Goal: Transaction & Acquisition: Purchase product/service

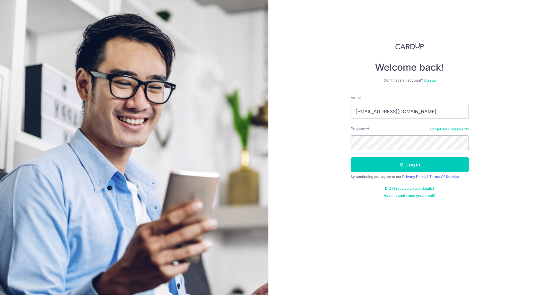
type input "[EMAIL_ADDRESS][DOMAIN_NAME]"
click at [351, 157] on button "Log in" at bounding box center [410, 164] width 118 height 15
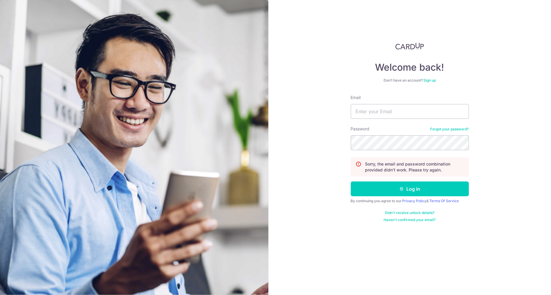
click at [427, 81] on link "Sign up" at bounding box center [430, 80] width 12 height 4
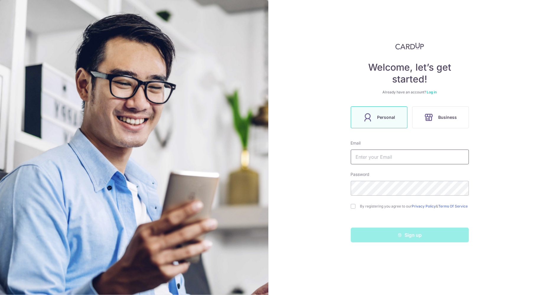
click at [390, 157] on input "text" at bounding box center [410, 156] width 118 height 15
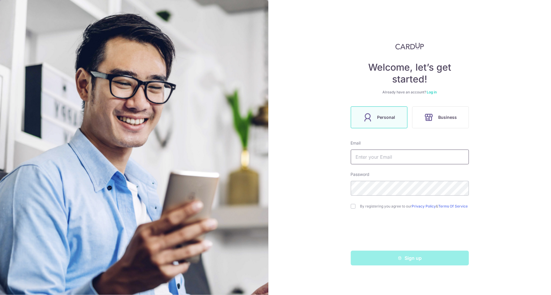
type input "[EMAIL_ADDRESS][DOMAIN_NAME]"
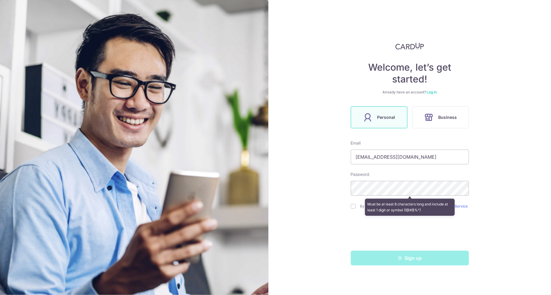
click at [429, 94] on link "Log in" at bounding box center [432, 92] width 10 height 4
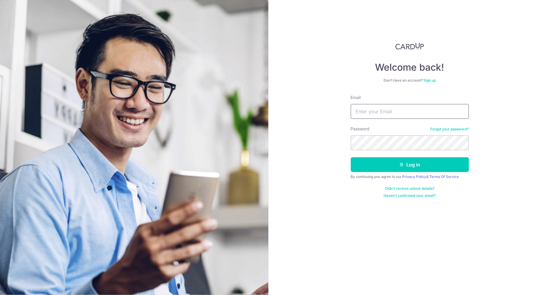
click at [417, 108] on input "Email" at bounding box center [410, 111] width 118 height 15
type input "laurencellh@gmail.com"
click at [351, 157] on button "Log in" at bounding box center [410, 164] width 118 height 15
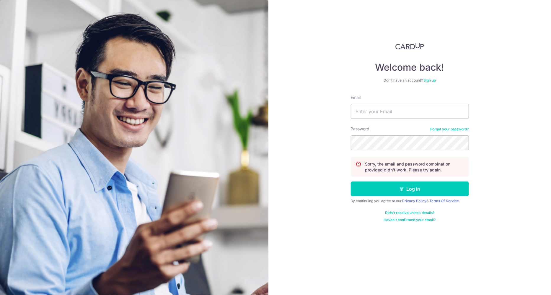
click at [430, 82] on div "Don’t have an account? Sign up" at bounding box center [410, 80] width 118 height 5
click at [431, 81] on link "Sign up" at bounding box center [430, 80] width 12 height 4
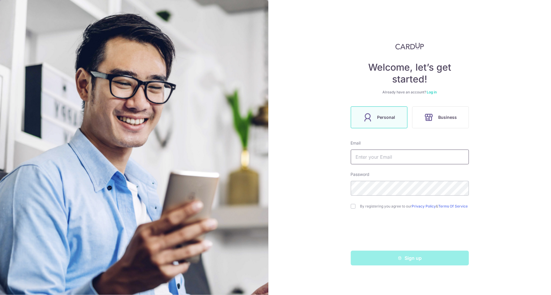
click at [371, 157] on input "text" at bounding box center [410, 156] width 118 height 15
type input "laurencellh@gmail.com"
click at [354, 206] on input "checkbox" at bounding box center [353, 206] width 5 height 5
checkbox input "true"
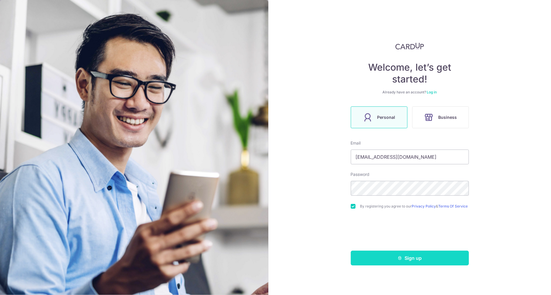
click at [412, 261] on button "Sign up" at bounding box center [410, 258] width 118 height 15
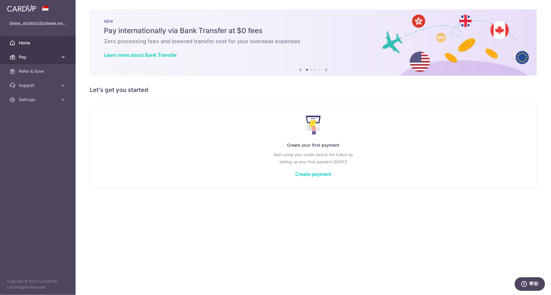
click at [66, 53] on link "Pay" at bounding box center [38, 57] width 76 height 14
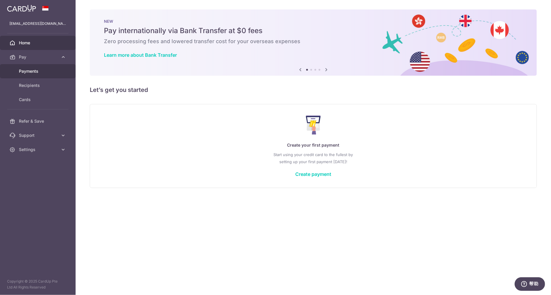
click at [38, 69] on span "Payments" at bounding box center [38, 71] width 39 height 6
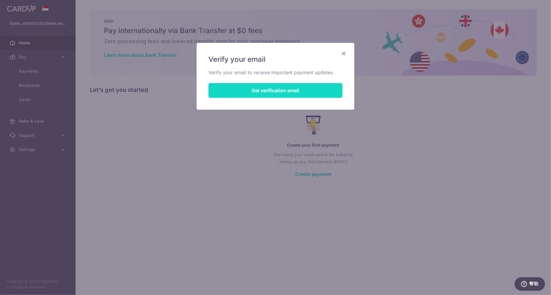
click at [272, 92] on button "Get verification email" at bounding box center [276, 90] width 134 height 15
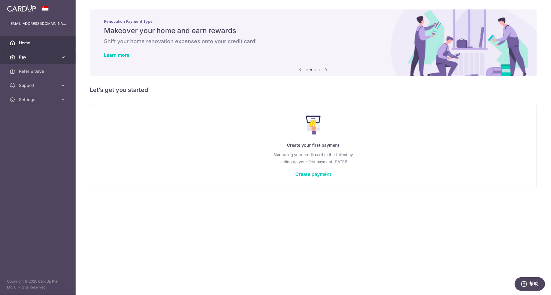
click at [44, 57] on span "Pay" at bounding box center [38, 57] width 39 height 6
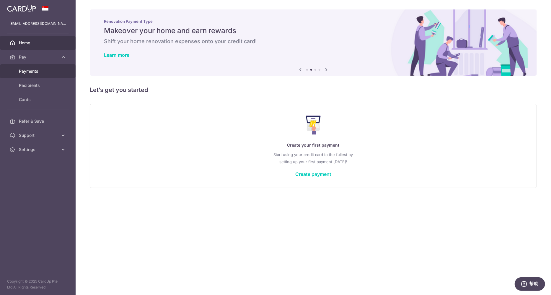
click at [40, 70] on span "Payments" at bounding box center [38, 71] width 39 height 6
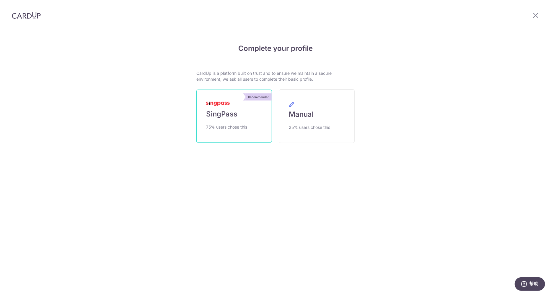
click at [237, 126] on span "75% users chose this" at bounding box center [226, 126] width 41 height 7
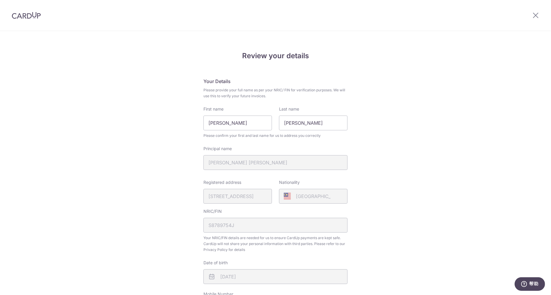
click at [366, 108] on div "Review your details Your Details Please provide your full name as per your NRIC…" at bounding box center [275, 234] width 551 height 406
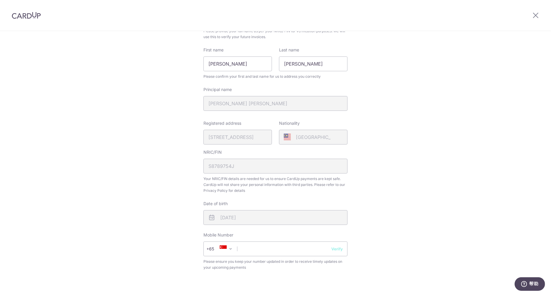
scroll to position [142, 0]
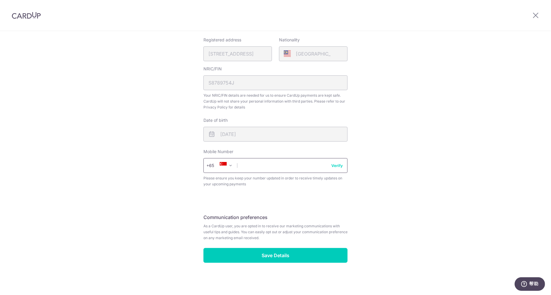
click at [248, 167] on input "text" at bounding box center [276, 165] width 144 height 15
type input "91727070"
click at [336, 168] on button "Verify" at bounding box center [337, 165] width 12 height 6
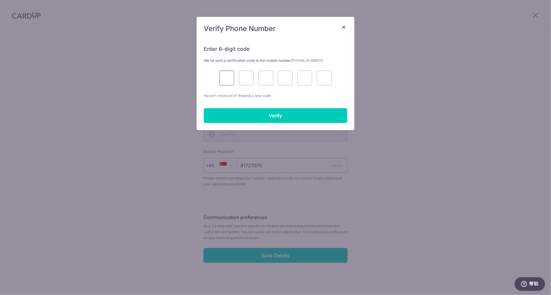
click at [227, 82] on input "text" at bounding box center [226, 78] width 15 height 15
type input "3"
type input "0"
type input "9"
type input "2"
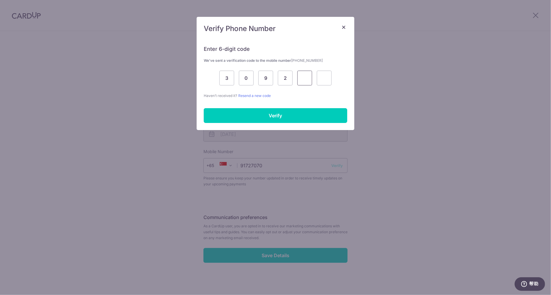
type input "2"
type input "3"
click at [237, 112] on input "Verify" at bounding box center [276, 115] width 144 height 15
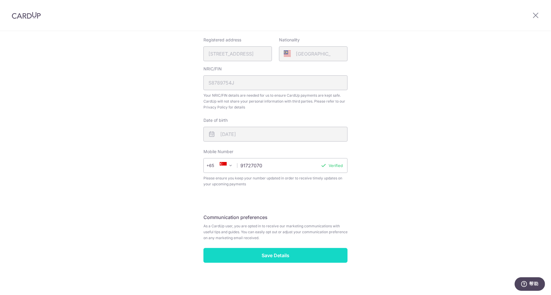
click at [265, 258] on input "Save Details" at bounding box center [276, 255] width 144 height 15
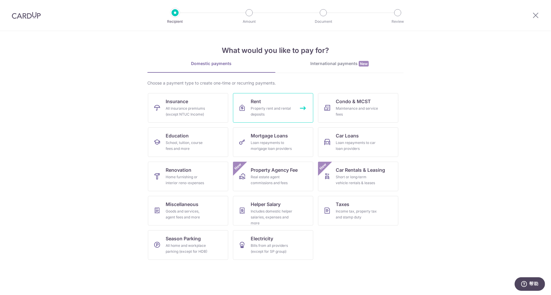
click at [265, 110] on div "Property rent and rental deposits" at bounding box center [272, 111] width 43 height 12
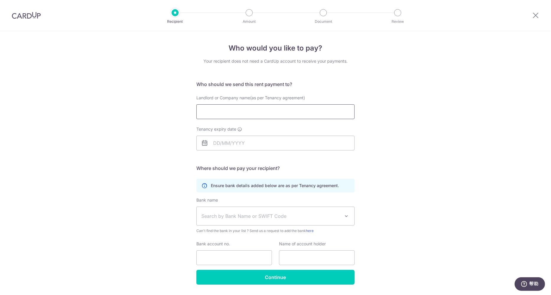
click at [266, 113] on input "Landlord or Company name(as per Tenancy agreement)" at bounding box center [275, 111] width 158 height 15
type input "Patrick Sean Teng Soo Woon"
click at [316, 137] on input "Tenancy expiry date" at bounding box center [275, 143] width 158 height 15
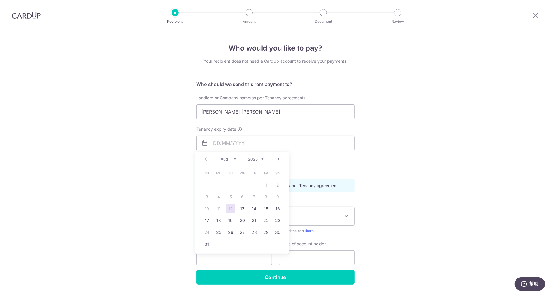
click at [231, 161] on div "Prev Next Aug Sep Oct Nov Dec 2025 2026 2027 2028 2029 2030 2031 2032 2033 2034…" at bounding box center [242, 159] width 94 height 14
click at [232, 160] on select "Aug Sep Oct Nov Dec" at bounding box center [229, 159] width 16 height 5
click at [221, 198] on link "8" at bounding box center [218, 196] width 9 height 9
type input "08/12/2025"
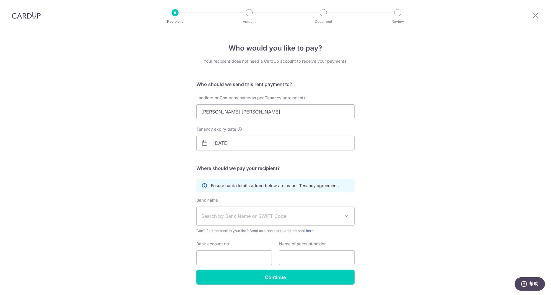
click at [252, 219] on span "Search by Bank Name or SWIFT Code" at bounding box center [276, 216] width 158 height 18
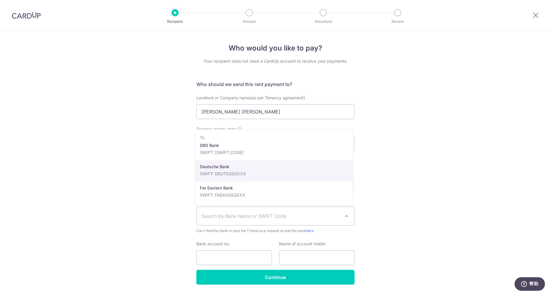
scroll to position [443, 0]
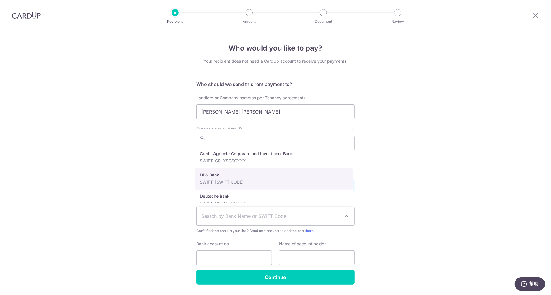
select select "6"
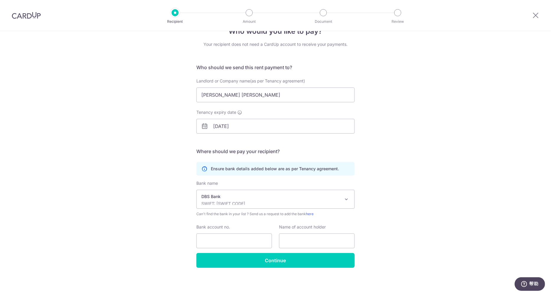
scroll to position [17, 0]
click at [230, 243] on input "Bank account no." at bounding box center [234, 240] width 76 height 15
type input "1"
type input "013384169"
click at [298, 235] on input "text" at bounding box center [317, 240] width 76 height 15
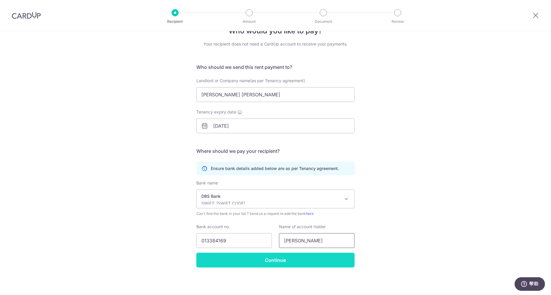
type input "Patrick Sean Teng"
click at [248, 261] on input "Continue" at bounding box center [275, 260] width 158 height 15
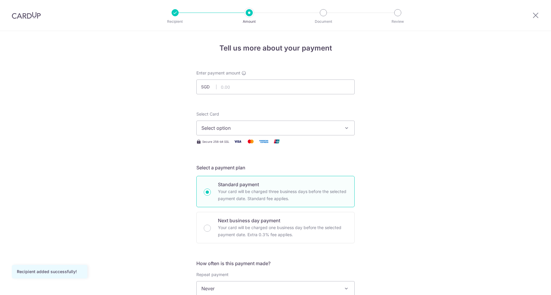
click at [240, 87] on input "text" at bounding box center [275, 86] width 158 height 15
type input "3,000.00"
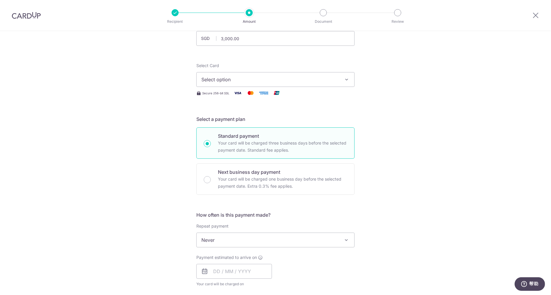
scroll to position [59, 0]
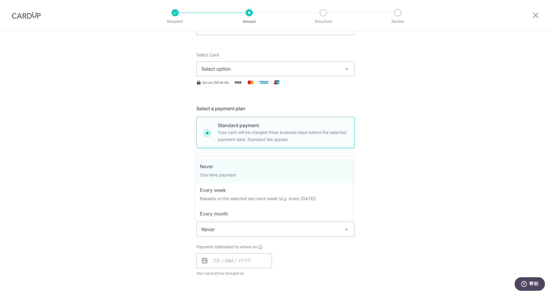
click at [291, 223] on span "Never" at bounding box center [276, 229] width 158 height 14
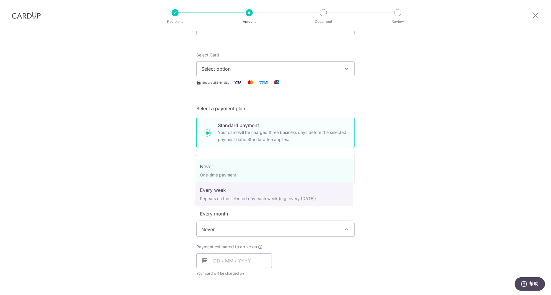
click at [392, 196] on div "Tell us more about your payment Enter payment amount SGD 3,000.00 3000.00 Recip…" at bounding box center [275, 239] width 551 height 534
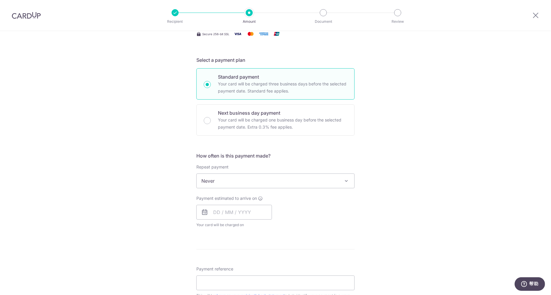
scroll to position [118, 0]
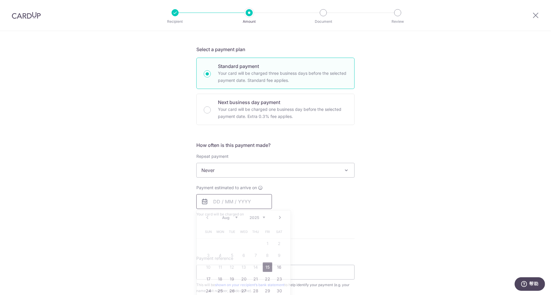
click at [239, 201] on input "text" at bounding box center [234, 201] width 76 height 15
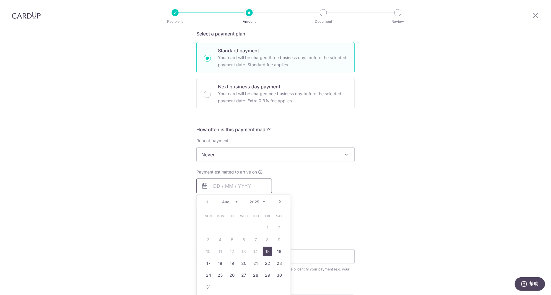
scroll to position [148, 0]
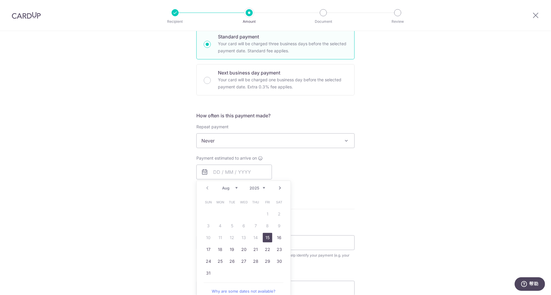
click at [253, 237] on table "Sun Mon Tue Wed Thu Fri Sat 1 2 3 4 5 6 7 8 9 10 11 12 13 14 15 16 17 18 19 20 …" at bounding box center [244, 237] width 83 height 83
click at [321, 214] on form "Enter payment amount SGD 3,000.00 3000.00 Recipient added successfully! Select …" at bounding box center [275, 156] width 158 height 468
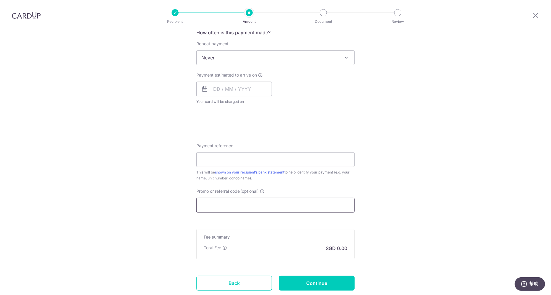
scroll to position [236, 0]
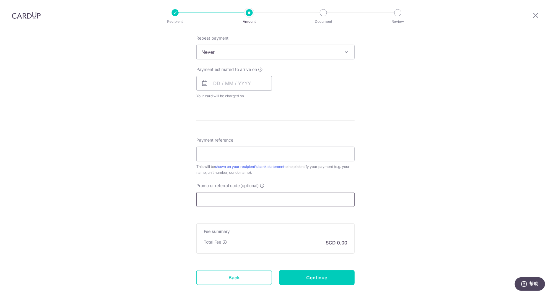
click at [256, 199] on input "Promo or referral code (optional)" at bounding box center [275, 199] width 158 height 15
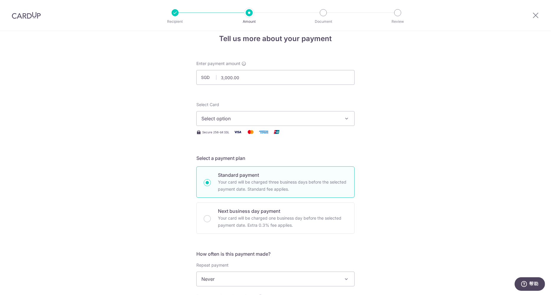
scroll to position [0, 0]
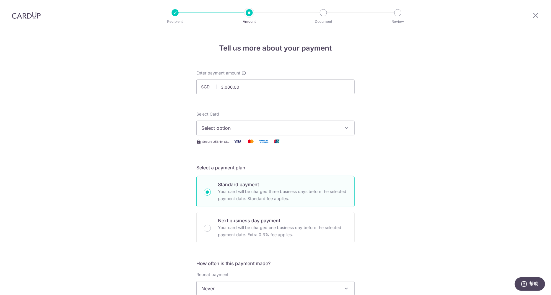
click at [273, 126] on span "Select option" at bounding box center [270, 127] width 138 height 7
click at [276, 122] on button "Select option" at bounding box center [275, 128] width 158 height 15
click at [271, 132] on button "Select option" at bounding box center [275, 128] width 158 height 15
click at [246, 149] on link "Add credit card" at bounding box center [276, 144] width 158 height 11
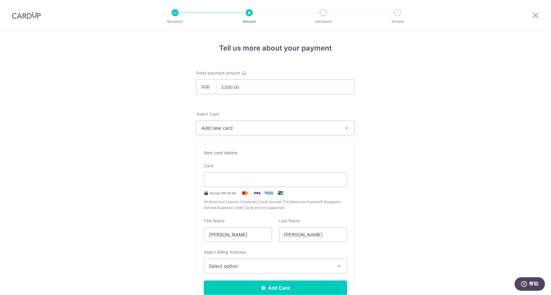
click at [238, 150] on div "New card details" at bounding box center [276, 153] width 144 height 6
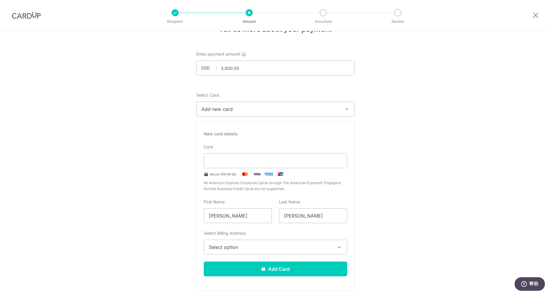
scroll to position [30, 0]
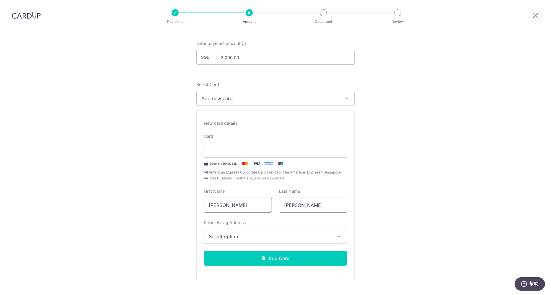
drag, startPoint x: 301, startPoint y: 205, endPoint x: 266, endPoint y: 206, distance: 35.2
click at [266, 206] on div "First Name Lee Lai Hock Last Name Laurence" at bounding box center [275, 200] width 151 height 24
click at [302, 205] on input "[PERSON_NAME]" at bounding box center [313, 205] width 68 height 15
drag, startPoint x: 313, startPoint y: 206, endPoint x: 226, endPoint y: 204, distance: 86.6
click at [228, 204] on div "First Name Lee Lai Hock Last Name Laurence" at bounding box center [275, 200] width 151 height 24
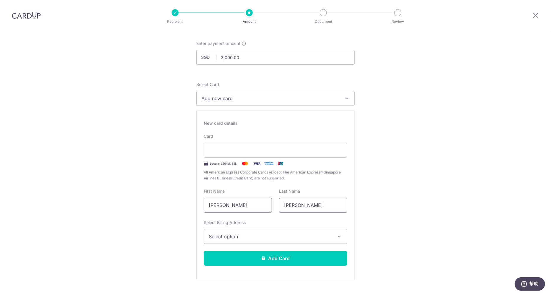
type input "Lee"
drag, startPoint x: 248, startPoint y: 205, endPoint x: 160, endPoint y: 194, distance: 88.5
type input "[PERSON_NAME]"
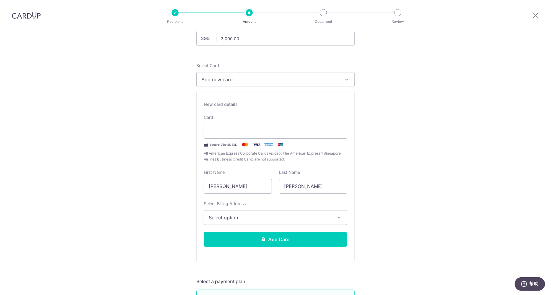
scroll to position [59, 0]
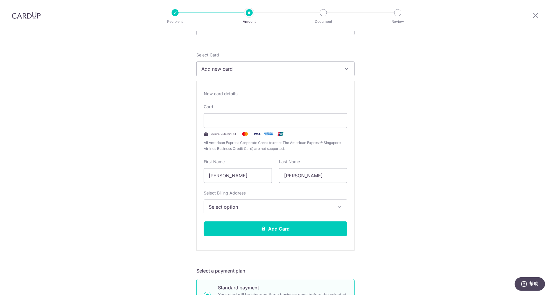
click at [256, 209] on span "Select option" at bounding box center [270, 206] width 123 height 7
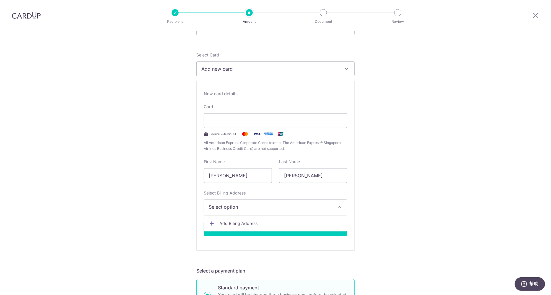
click at [251, 220] on span "Add Billing Address" at bounding box center [280, 223] width 123 height 6
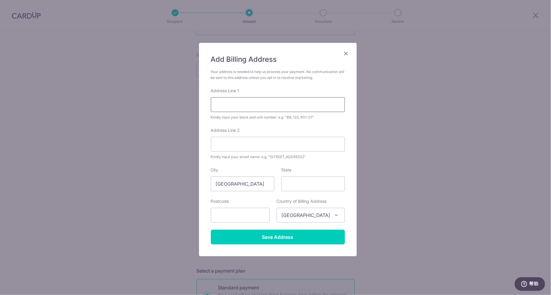
click at [238, 105] on input "Address Line 1" at bounding box center [278, 104] width 134 height 15
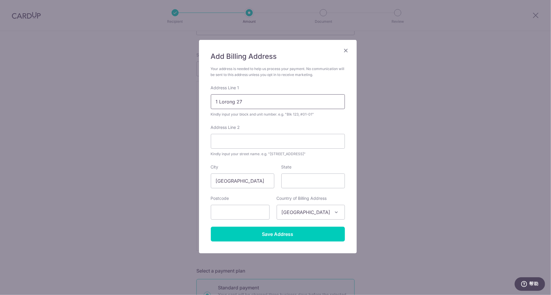
scroll to position [4, 0]
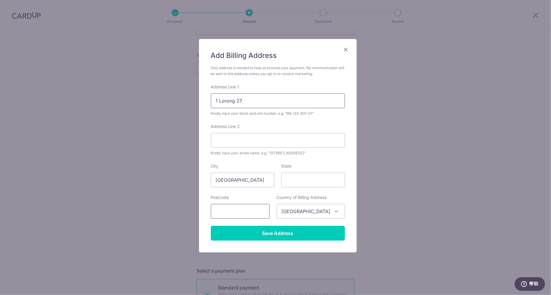
type input "1 Lorong 27"
click at [247, 214] on input "text" at bounding box center [240, 211] width 59 height 15
type input "388153"
click at [259, 237] on input "Save Address" at bounding box center [278, 233] width 134 height 15
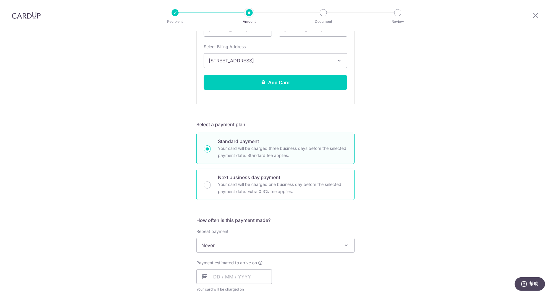
scroll to position [266, 0]
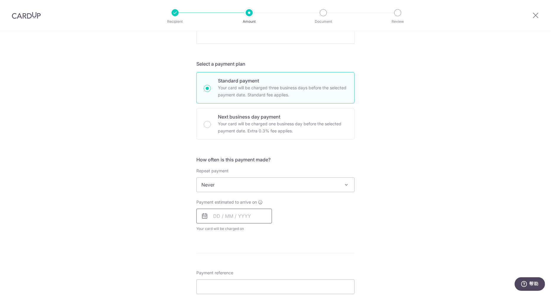
click at [209, 218] on input "text" at bounding box center [234, 216] width 76 height 15
click at [265, 281] on link "15" at bounding box center [267, 281] width 9 height 9
type input "[DATE]"
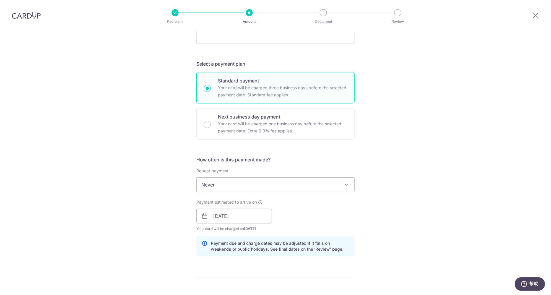
click at [323, 247] on p "Payment due and charge dates may be adjusted if it falls on weekends or public …" at bounding box center [280, 246] width 139 height 12
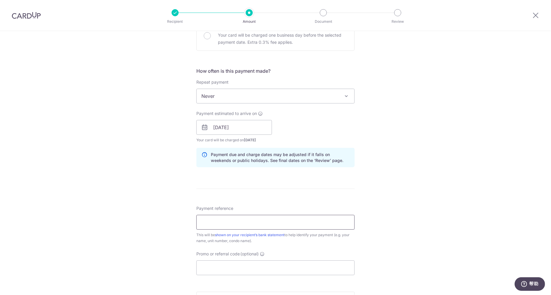
click at [228, 222] on input "Payment reference" at bounding box center [275, 222] width 158 height 15
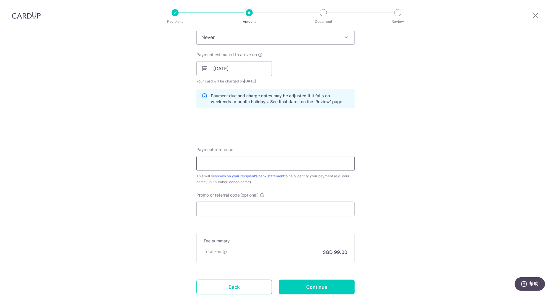
scroll to position [414, 0]
click at [224, 211] on input "Promo or referral code (optional)" at bounding box center [275, 208] width 158 height 15
paste input "SAVERENT179"
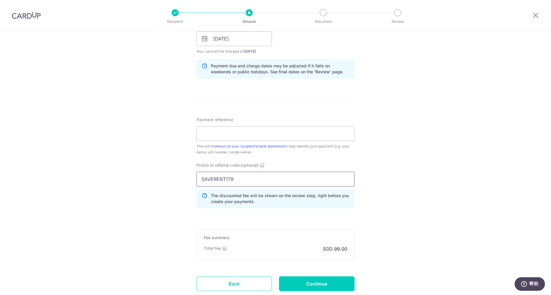
scroll to position [473, 0]
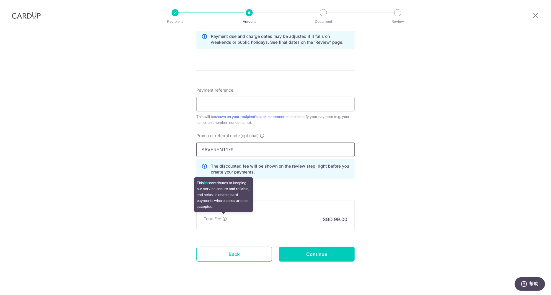
type input "SAVERENT179"
click at [225, 216] on icon at bounding box center [224, 218] width 5 height 5
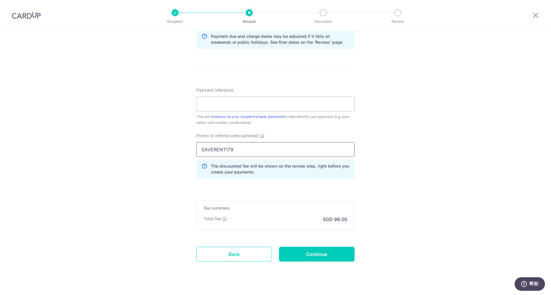
click at [241, 149] on input "SAVERENT179" at bounding box center [275, 149] width 158 height 15
drag, startPoint x: 241, startPoint y: 149, endPoint x: 236, endPoint y: 149, distance: 4.7
click at [236, 149] on input "SAVERENT179" at bounding box center [275, 149] width 158 height 15
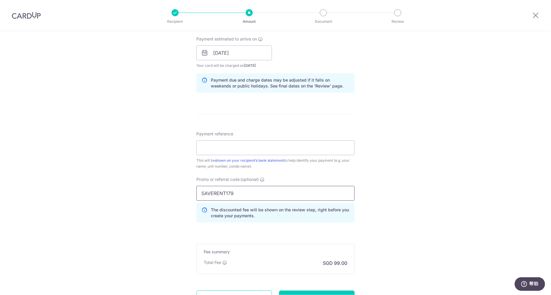
scroll to position [443, 0]
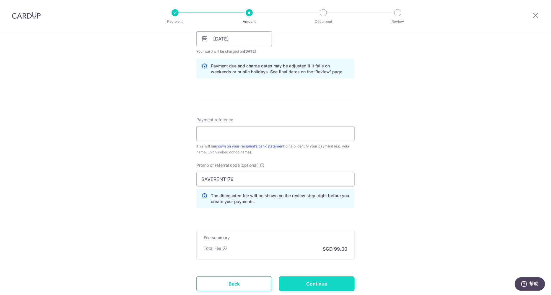
click at [315, 283] on input "Continue" at bounding box center [317, 283] width 76 height 15
type input "Create Schedule"
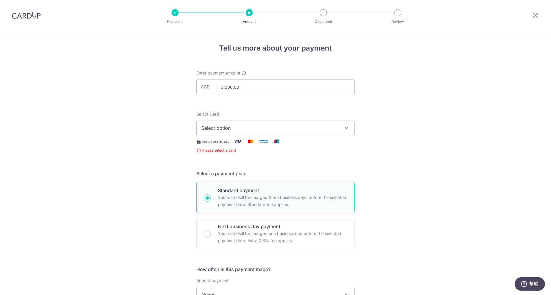
click at [256, 129] on span "Select option" at bounding box center [270, 127] width 138 height 7
click at [247, 126] on span "Select option" at bounding box center [270, 127] width 138 height 7
click at [235, 140] on link "Add credit card" at bounding box center [276, 144] width 158 height 11
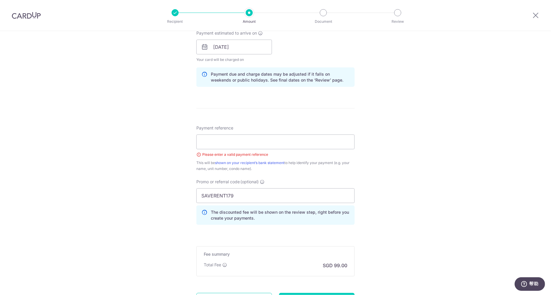
scroll to position [443, 0]
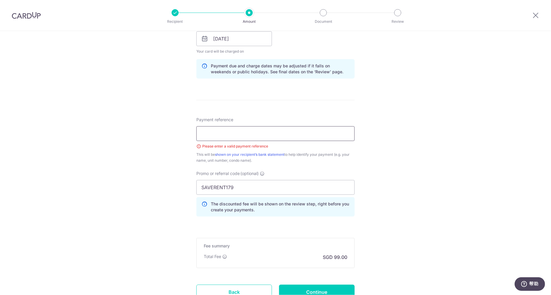
click at [250, 137] on input "Payment reference" at bounding box center [275, 133] width 158 height 15
type input "04-05"
click at [281, 117] on div "Payment reference 04-05 5/35 Please enter a valid payment reference This will b…" at bounding box center [275, 140] width 158 height 47
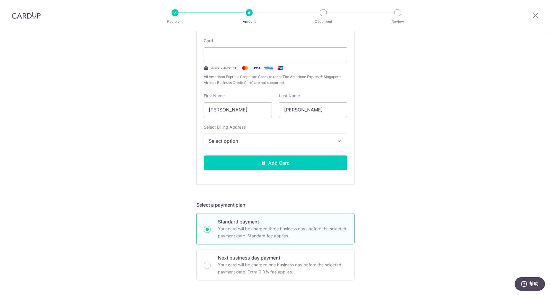
scroll to position [118, 0]
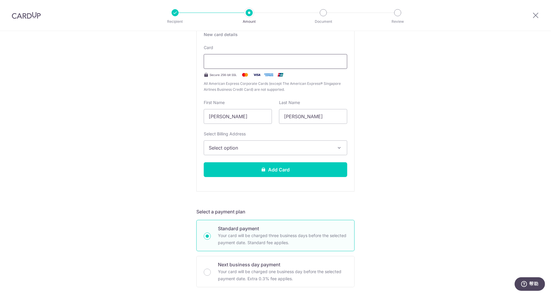
click at [262, 68] on div at bounding box center [276, 61] width 144 height 15
drag, startPoint x: 245, startPoint y: 119, endPoint x: 113, endPoint y: 96, distance: 134.0
click at [113, 97] on div "Tell us more about your payment Enter payment amount SGD 3,000.00 3000.00 Selec…" at bounding box center [275, 291] width 551 height 756
type input "Laurence"
type input "Lee"
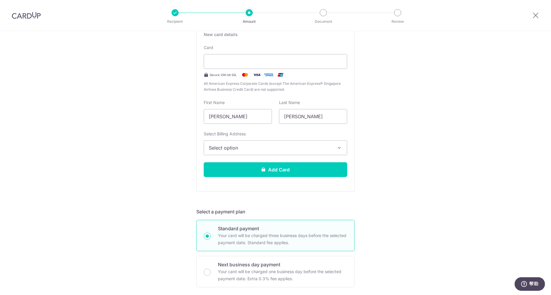
click at [226, 152] on button "Select option" at bounding box center [276, 147] width 144 height 15
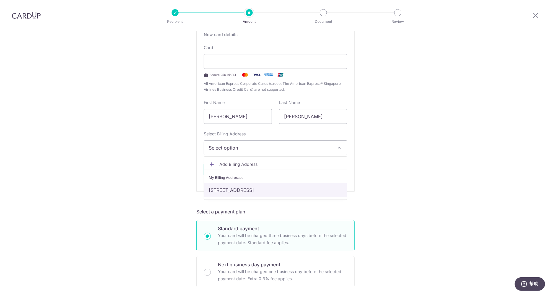
click at [225, 188] on link "1 Lorong 27, Singapore, Singapore-388153" at bounding box center [275, 190] width 143 height 14
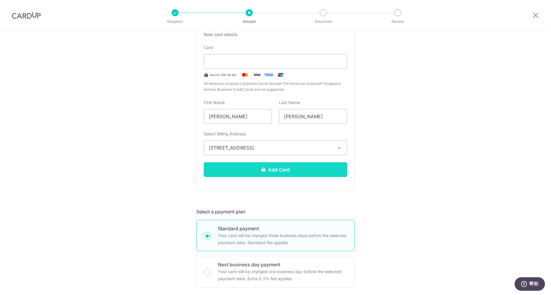
click at [261, 170] on icon at bounding box center [263, 169] width 5 height 5
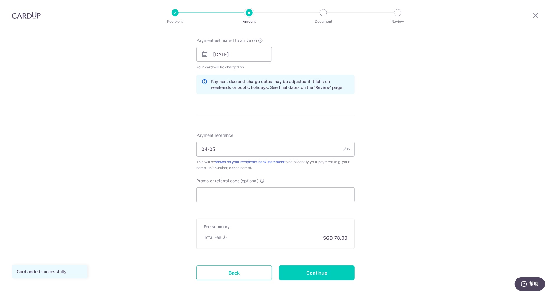
scroll to position [266, 0]
click at [247, 197] on input "Promo or referral code (optional)" at bounding box center [275, 194] width 158 height 15
paste input "SAVERENT179"
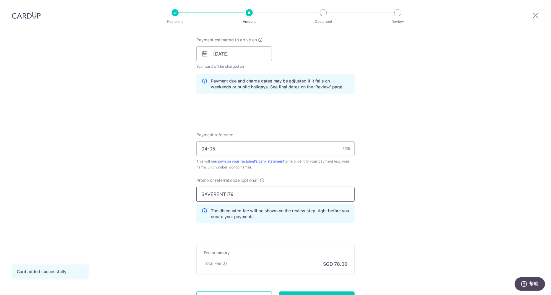
type input "SAVERENT179"
click at [405, 214] on div "Tell us more about your payment Enter payment amount SGD 3,000.00 3000.00 Card …" at bounding box center [275, 57] width 551 height 585
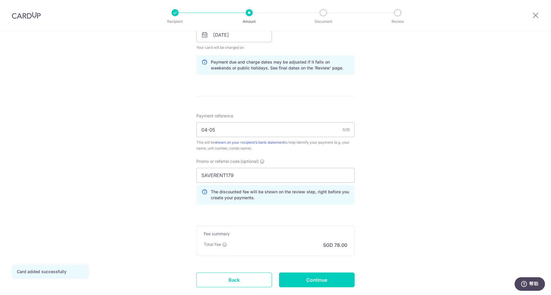
scroll to position [321, 0]
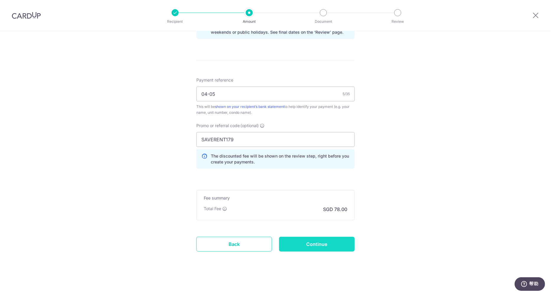
click at [333, 243] on input "Continue" at bounding box center [317, 244] width 76 height 15
type input "Create Schedule"
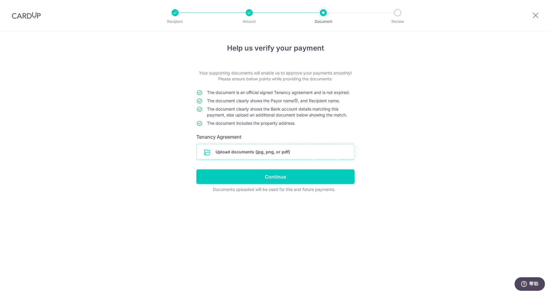
click at [236, 152] on input "file" at bounding box center [276, 151] width 158 height 15
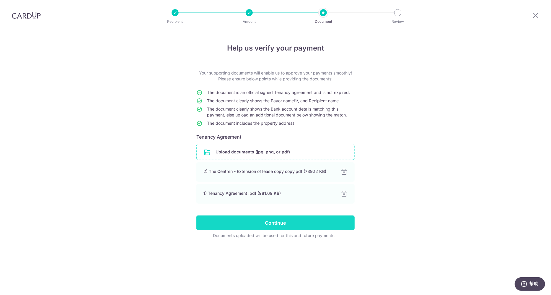
click at [277, 224] on input "Continue" at bounding box center [275, 222] width 158 height 15
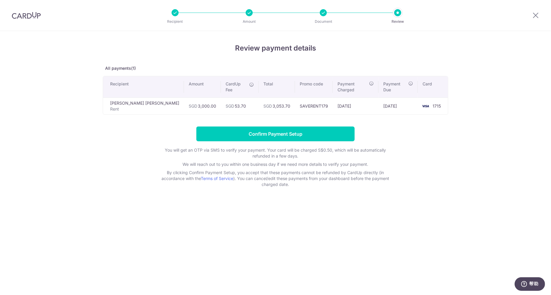
drag, startPoint x: 278, startPoint y: 100, endPoint x: 262, endPoint y: 98, distance: 15.7
click at [262, 98] on td "SGD 3,053.70" at bounding box center [277, 105] width 36 height 17
click at [248, 97] on td "SGD 53.70" at bounding box center [240, 105] width 38 height 17
click at [249, 83] on icon at bounding box center [251, 84] width 5 height 5
click at [249, 85] on icon at bounding box center [251, 84] width 5 height 5
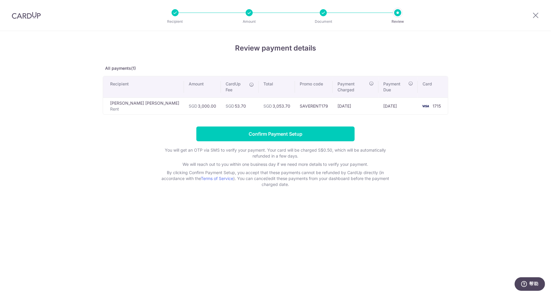
click at [437, 168] on form "Confirm Payment Setup You will get an OTP via SMS to verify your payment. Your …" at bounding box center [276, 156] width 346 height 61
click at [250, 12] on div at bounding box center [249, 12] width 7 height 7
click at [316, 14] on li "Document" at bounding box center [290, 12] width 74 height 7
click at [321, 14] on div at bounding box center [323, 12] width 7 height 7
click at [400, 12] on div at bounding box center [397, 12] width 7 height 7
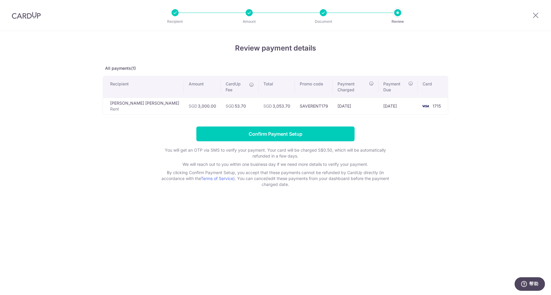
drag, startPoint x: 293, startPoint y: 100, endPoint x: 319, endPoint y: 98, distance: 26.3
click at [319, 98] on td "SAVERENT179" at bounding box center [314, 105] width 38 height 17
copy td "SAVERENT179"
click at [539, 14] on icon at bounding box center [535, 15] width 7 height 7
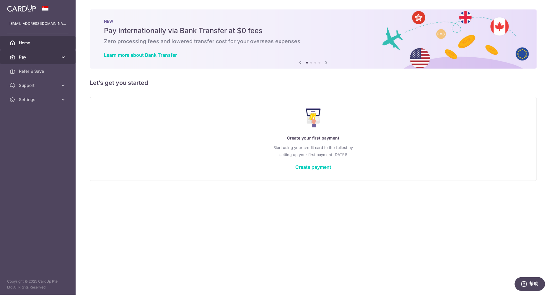
click at [46, 58] on span "Pay" at bounding box center [38, 57] width 39 height 6
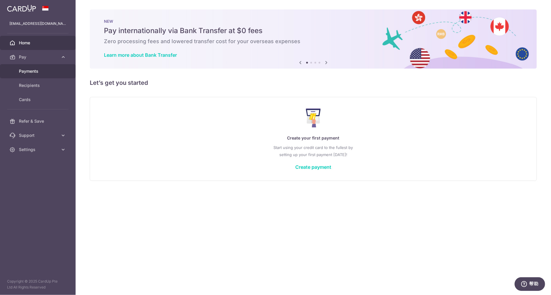
click at [43, 69] on span "Payments" at bounding box center [38, 71] width 39 height 6
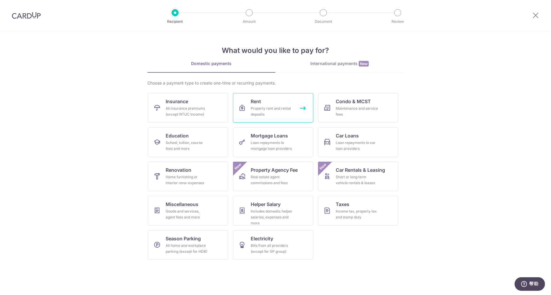
click at [256, 105] on link "Rent Property rent and rental deposits" at bounding box center [273, 108] width 80 height 30
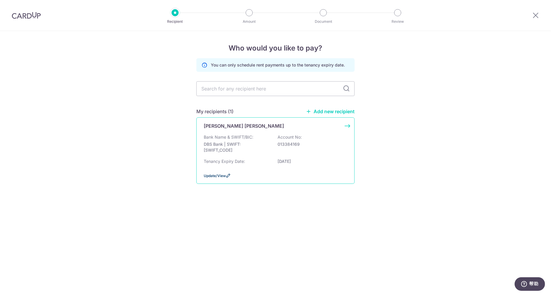
click at [215, 176] on span "Update/View" at bounding box center [215, 175] width 22 height 4
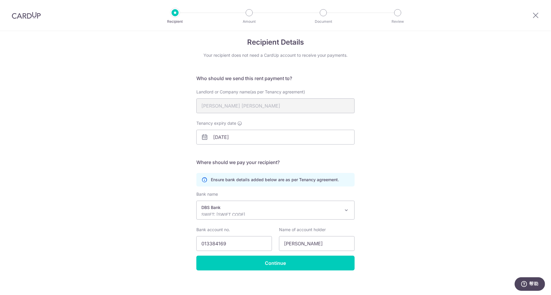
scroll to position [9, 0]
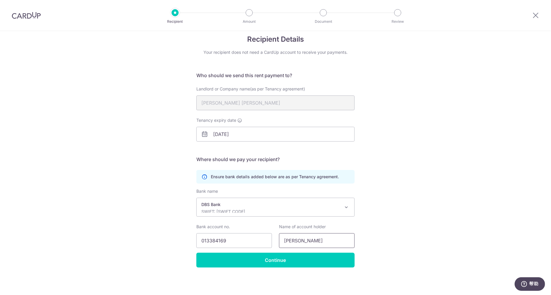
click at [329, 240] on input "[PERSON_NAME]" at bounding box center [317, 240] width 76 height 15
type input "[PERSON_NAME] [PERSON_NAME]"
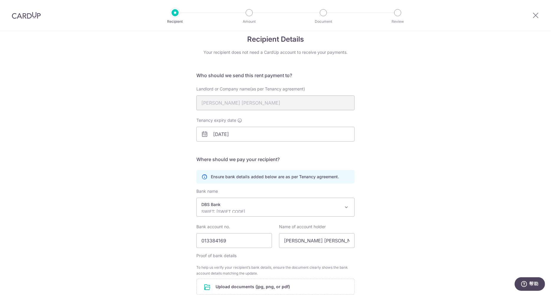
drag, startPoint x: 440, startPoint y: 259, endPoint x: 436, endPoint y: 254, distance: 6.1
click at [440, 259] on div "Recipient Details Your recipient does not need a CardUp account to receive your…" at bounding box center [275, 191] width 551 height 339
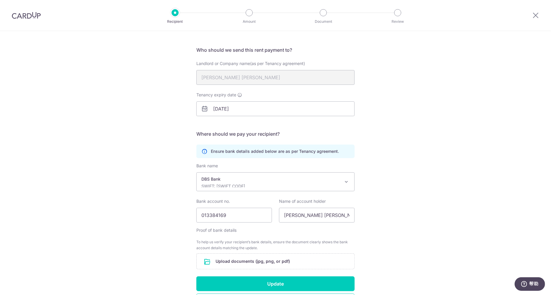
scroll to position [75, 0]
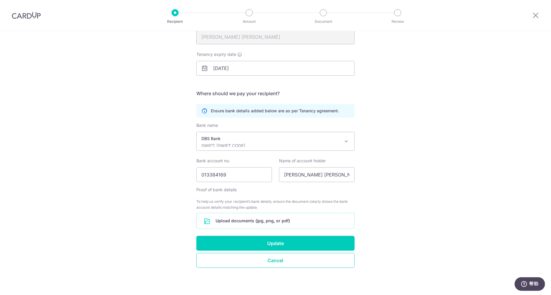
click at [260, 220] on input "file" at bounding box center [276, 220] width 158 height 15
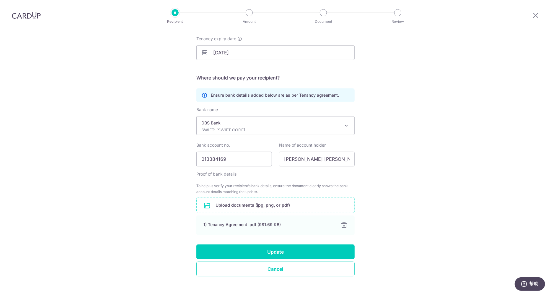
scroll to position [99, 0]
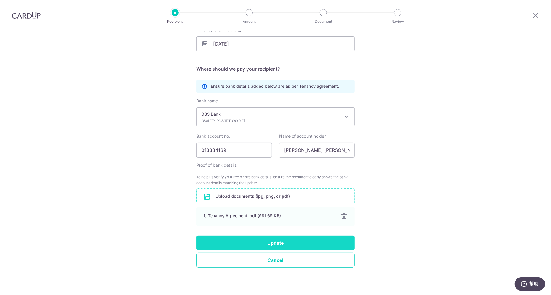
click at [290, 240] on button "Update" at bounding box center [275, 242] width 158 height 15
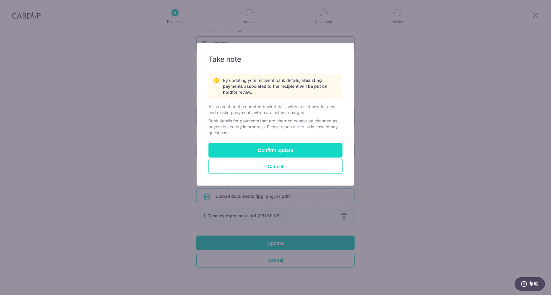
click at [274, 143] on button "Confirm update" at bounding box center [276, 150] width 134 height 15
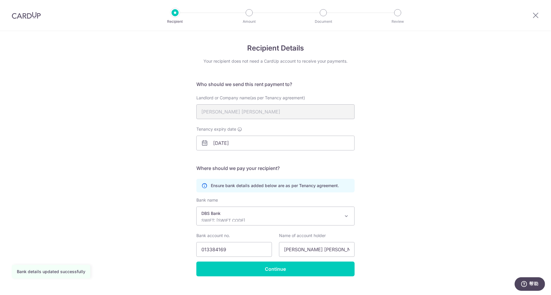
scroll to position [9, 0]
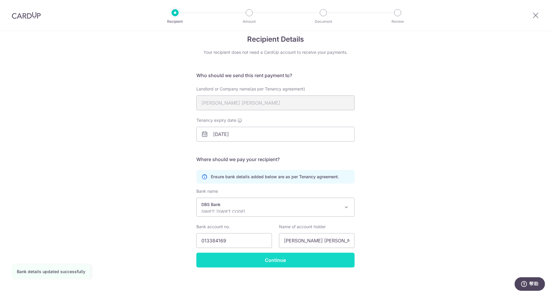
click at [287, 260] on input "Continue" at bounding box center [275, 260] width 158 height 15
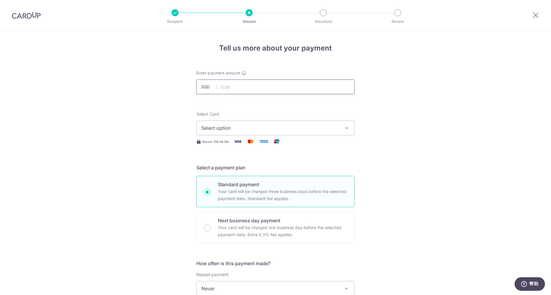
click at [242, 90] on input "text" at bounding box center [275, 86] width 158 height 15
type input "3,000.00"
click at [401, 125] on div "Tell us more about your payment Enter payment amount SGD 3,000.00 3000.00 Selec…" at bounding box center [275, 298] width 551 height 534
click at [317, 122] on button "Select option" at bounding box center [275, 128] width 158 height 15
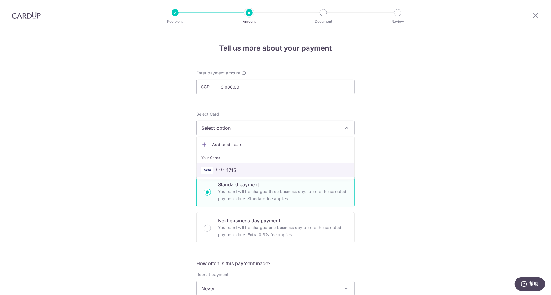
click at [266, 168] on span "**** 1715" at bounding box center [275, 170] width 148 height 7
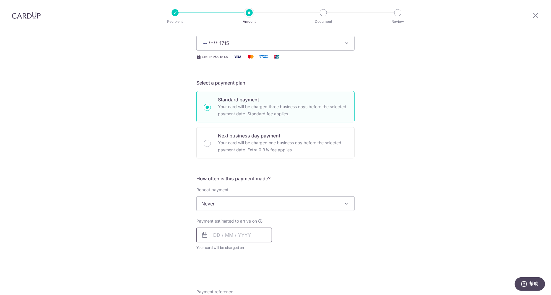
scroll to position [118, 0]
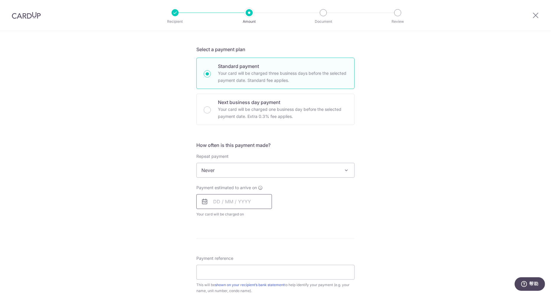
click at [236, 204] on input "text" at bounding box center [234, 201] width 76 height 15
click at [267, 267] on link "15" at bounding box center [267, 266] width 9 height 9
type input "[DATE]"
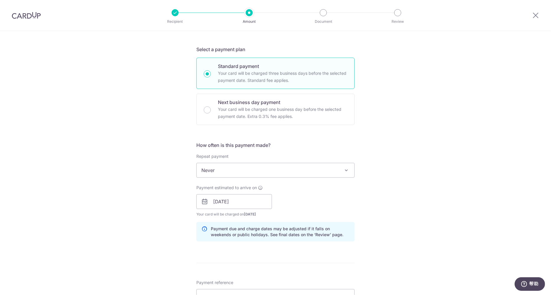
click at [418, 224] on div "Tell us more about your payment Enter payment amount SGD 3,000.00 3000.00 Selec…" at bounding box center [275, 192] width 551 height 559
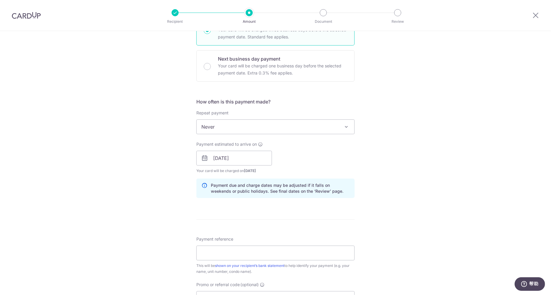
scroll to position [207, 0]
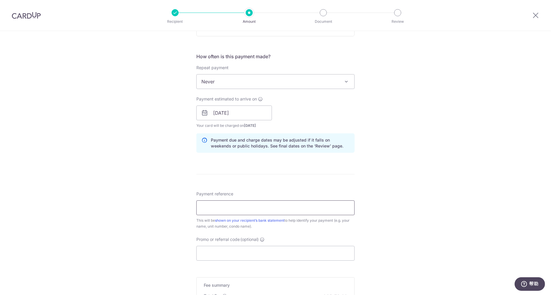
click at [251, 206] on input "Payment reference" at bounding box center [275, 207] width 158 height 15
type input "04-05"
click at [230, 253] on input "Promo or referral code (optional)" at bounding box center [275, 253] width 158 height 15
paste input "SAVERENT179"
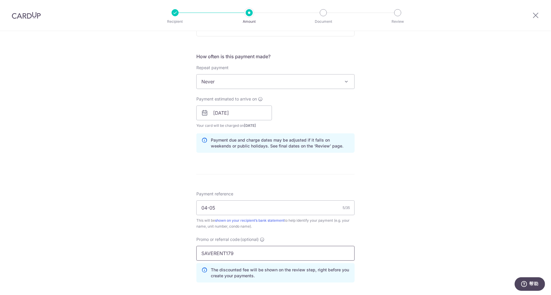
type input "SAVERENT179"
click at [401, 237] on div "Tell us more about your payment Enter payment amount SGD 3,000.00 3000.00 Selec…" at bounding box center [275, 116] width 551 height 585
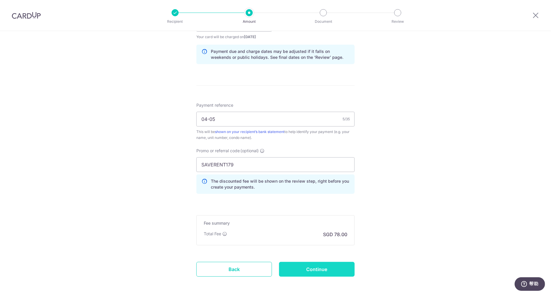
click at [318, 266] on input "Continue" at bounding box center [317, 269] width 76 height 15
type input "Create Schedule"
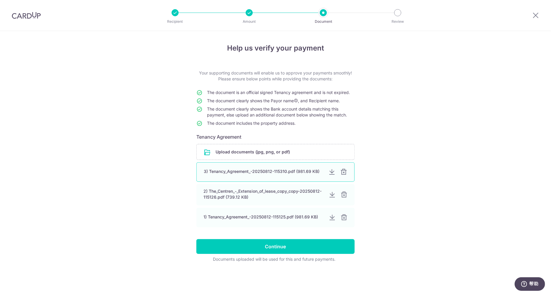
click at [345, 172] on div at bounding box center [343, 171] width 7 height 7
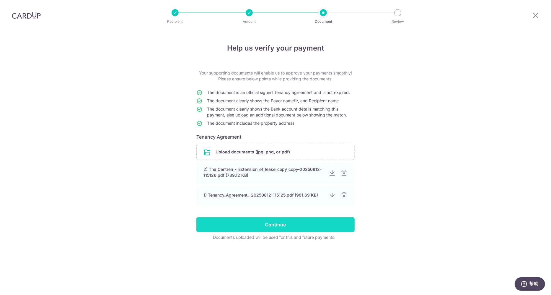
click at [264, 225] on input "Continue" at bounding box center [275, 224] width 158 height 15
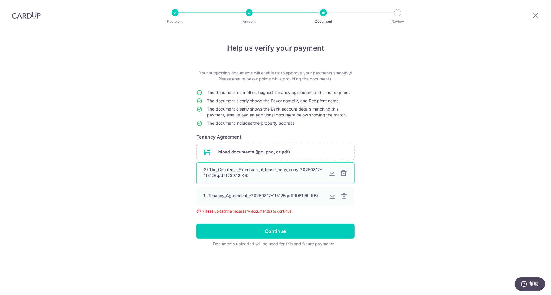
click at [280, 172] on div "2) The_Centren_-_Extension_of_lease_copy_copy-20250812-115126.pdf (739.12 KB)" at bounding box center [264, 173] width 120 height 12
click at [248, 166] on div "2) The_Centren_-_Extension_of_lease_copy_copy-20250812-115126.pdf (739.12 KB)" at bounding box center [275, 173] width 158 height 22
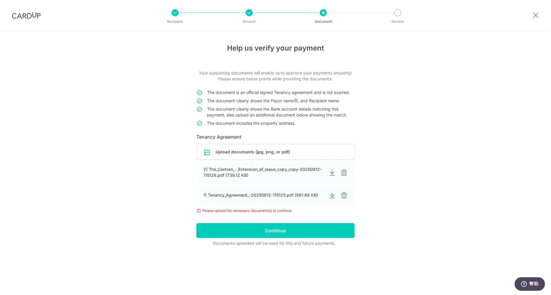
click at [248, 185] on div "2) The_Centren_-_Extension_of_lease_copy_copy-20250812-115126.pdf (739.12 KB) 1…" at bounding box center [275, 183] width 158 height 43
click at [247, 192] on div "1) Tenancy_Agreement_-20250812-115125.pdf (981.69 KB)" at bounding box center [264, 195] width 120 height 6
click at [285, 227] on input "Continue" at bounding box center [275, 230] width 158 height 15
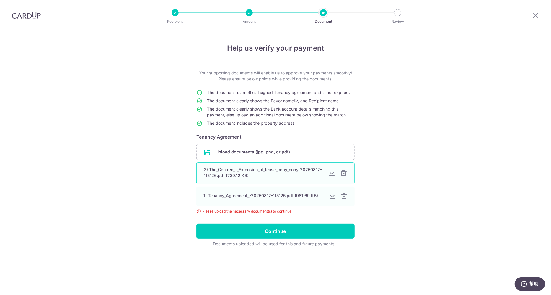
click at [345, 172] on div at bounding box center [343, 173] width 7 height 7
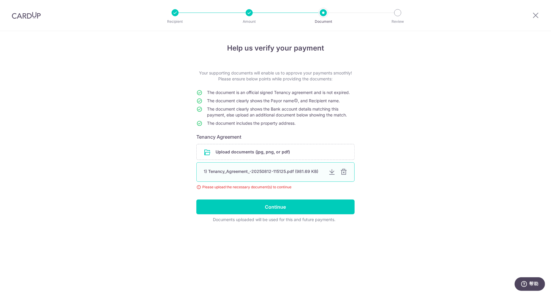
click at [345, 172] on div at bounding box center [343, 171] width 7 height 7
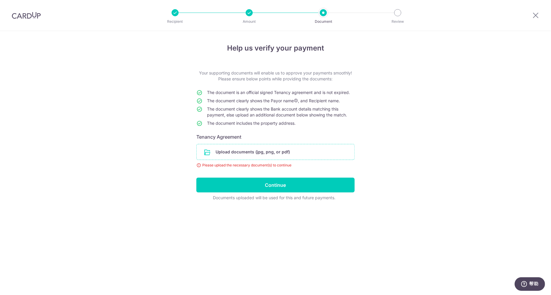
click at [292, 156] on input "file" at bounding box center [276, 151] width 158 height 15
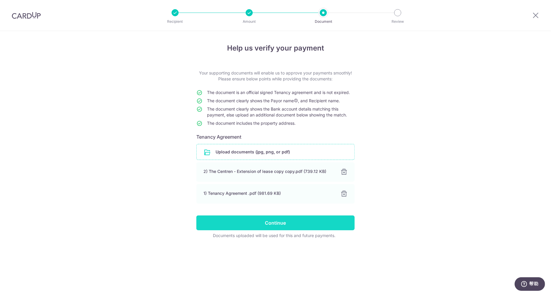
click at [292, 221] on input "Continue" at bounding box center [275, 222] width 158 height 15
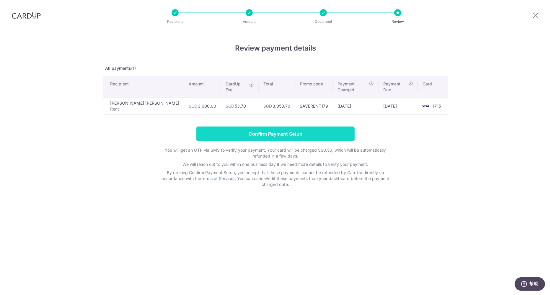
click at [271, 129] on input "Confirm Payment Setup" at bounding box center [275, 133] width 158 height 15
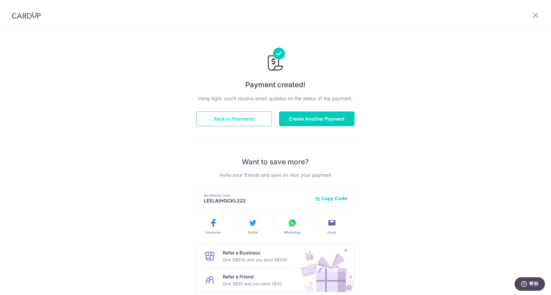
click at [254, 123] on button "Back to Payments" at bounding box center [234, 118] width 76 height 15
